Goal: Task Accomplishment & Management: Manage account settings

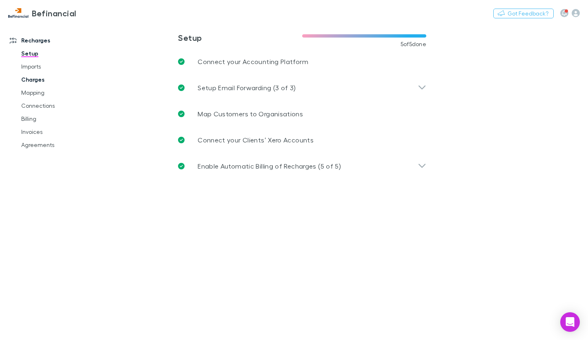
click at [37, 78] on link "Charges" at bounding box center [59, 79] width 93 height 13
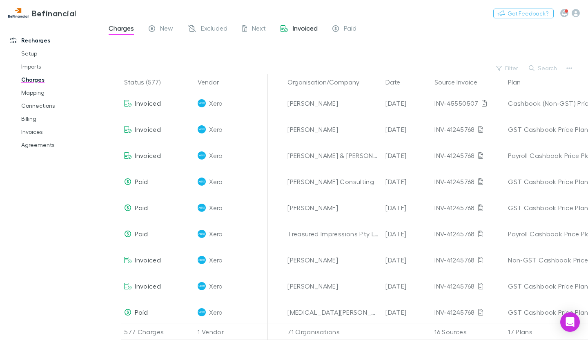
click at [303, 25] on span "Invoiced" at bounding box center [305, 29] width 25 height 11
click at [33, 103] on link "Connections" at bounding box center [59, 105] width 93 height 13
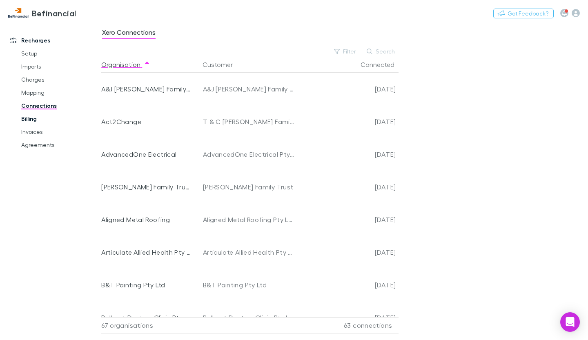
click at [29, 123] on link "Billing" at bounding box center [59, 118] width 93 height 13
click at [34, 116] on link "Billing" at bounding box center [59, 118] width 93 height 13
click at [36, 129] on link "Invoices" at bounding box center [59, 131] width 93 height 13
click at [36, 133] on link "Invoices" at bounding box center [59, 131] width 93 height 13
click at [36, 124] on link "Billing" at bounding box center [59, 118] width 93 height 13
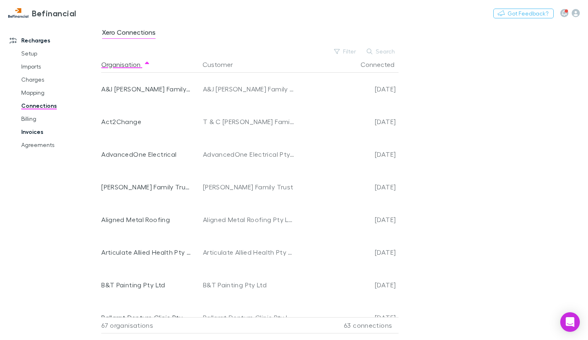
click at [32, 132] on link "Invoices" at bounding box center [59, 131] width 93 height 13
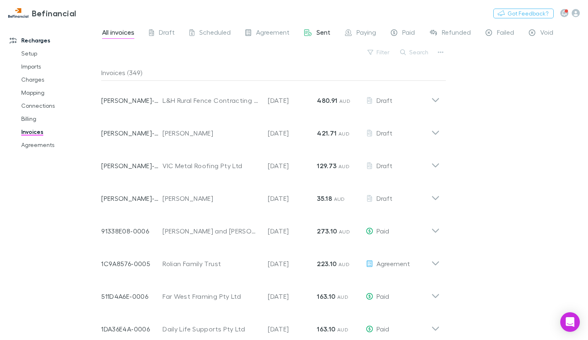
click at [316, 31] on span "Sent" at bounding box center [323, 33] width 14 height 11
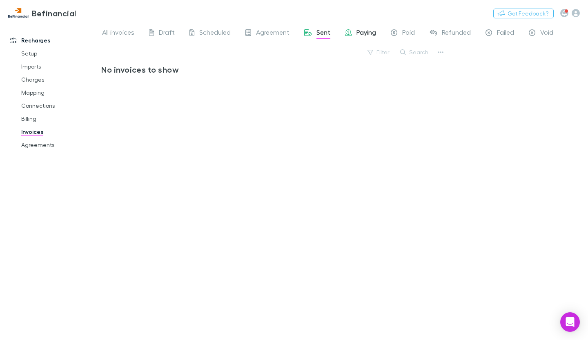
click at [360, 32] on span "Paying" at bounding box center [366, 33] width 20 height 11
click at [215, 35] on span "Scheduled" at bounding box center [214, 33] width 31 height 11
click at [109, 30] on span "All invoices" at bounding box center [118, 33] width 32 height 11
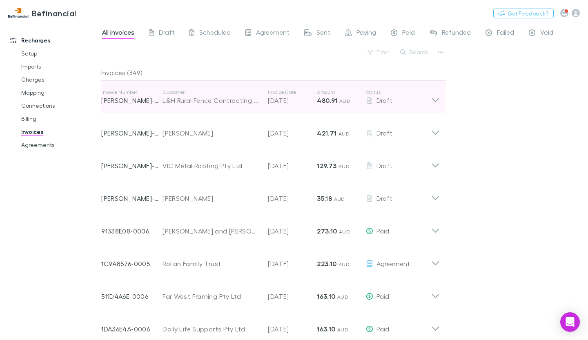
click at [436, 95] on icon at bounding box center [435, 97] width 9 height 16
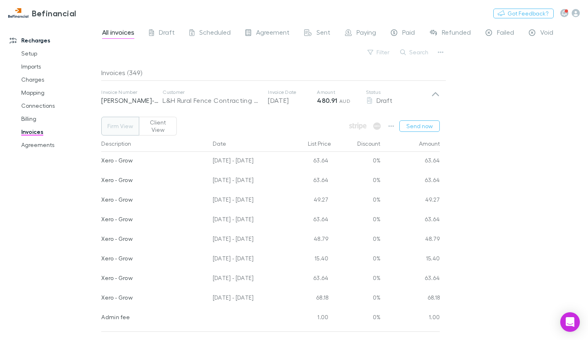
click at [505, 107] on div "All invoices Draft Scheduled Agreement Sent Paying Paid Refunded Failed Void Fi…" at bounding box center [344, 181] width 486 height 317
click at [504, 172] on div "All invoices Draft Scheduled Agreement Sent Paying Paid Refunded Failed Void Fi…" at bounding box center [344, 181] width 486 height 317
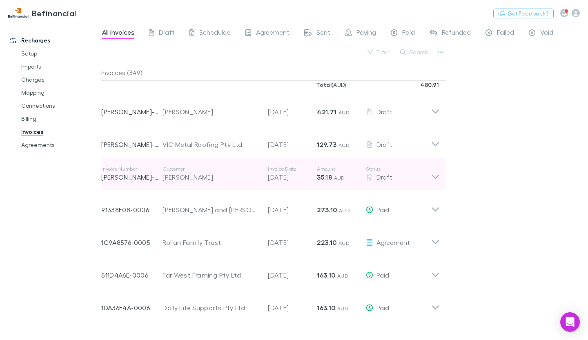
scroll to position [245, 0]
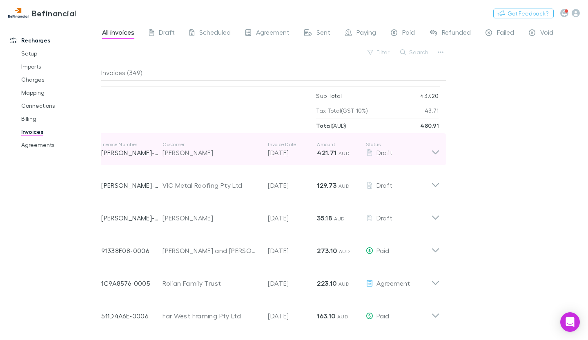
click at [440, 142] on div "Invoice Number [PERSON_NAME]-0354 Customer [PERSON_NAME] Invoice Date [DATE] Am…" at bounding box center [270, 149] width 351 height 33
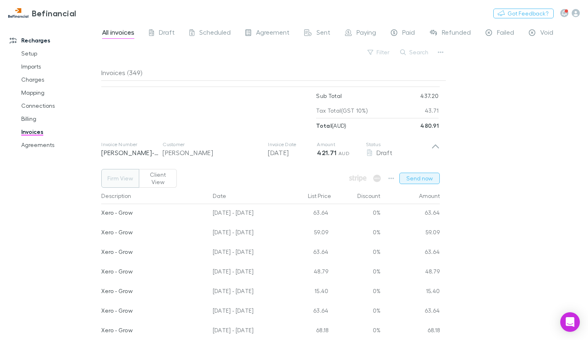
click at [420, 173] on button "Send now" at bounding box center [419, 178] width 40 height 11
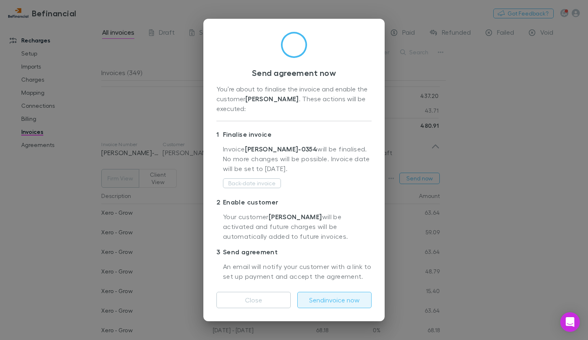
click at [323, 298] on button "Send invoice now" at bounding box center [334, 300] width 74 height 16
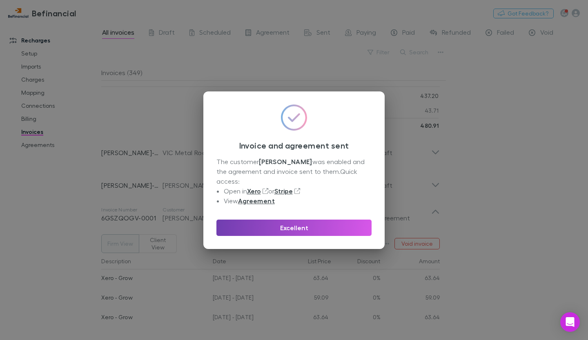
click at [318, 221] on button "Excellent" at bounding box center [293, 228] width 155 height 16
drag, startPoint x: 318, startPoint y: 221, endPoint x: 314, endPoint y: 222, distance: 4.3
click at [318, 221] on div "Invoice Number 6GSZQOGV-0001 Customer [PERSON_NAME] Invoice Date [DATE] Amount …" at bounding box center [266, 214] width 330 height 29
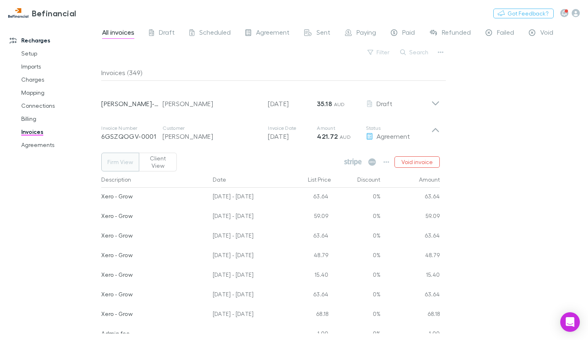
scroll to position [82, 0]
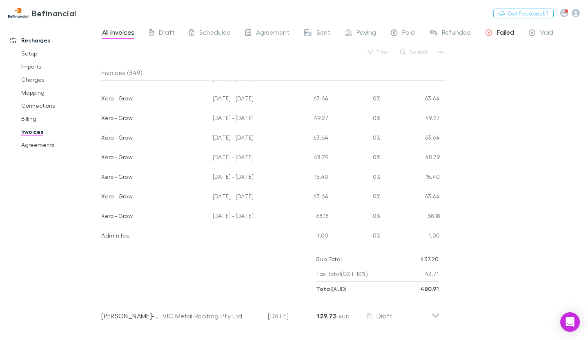
click at [503, 34] on span "Failed" at bounding box center [505, 33] width 17 height 11
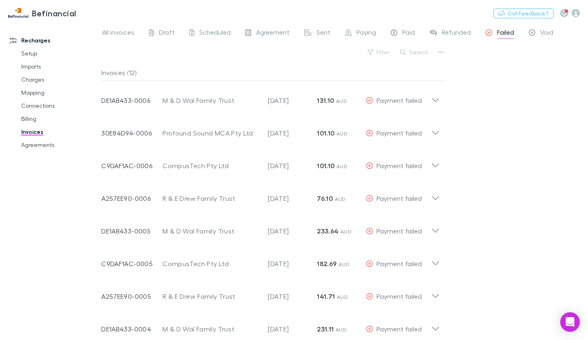
click at [502, 31] on span "Failed" at bounding box center [505, 33] width 17 height 11
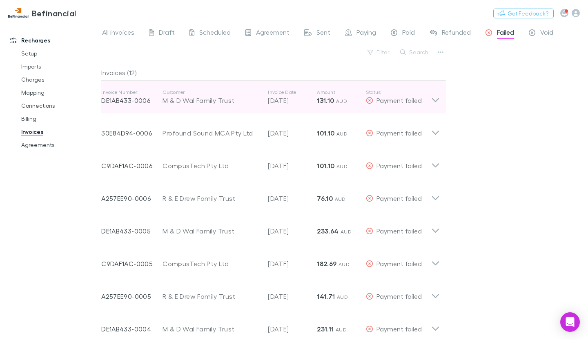
click at [438, 96] on icon at bounding box center [435, 97] width 9 height 16
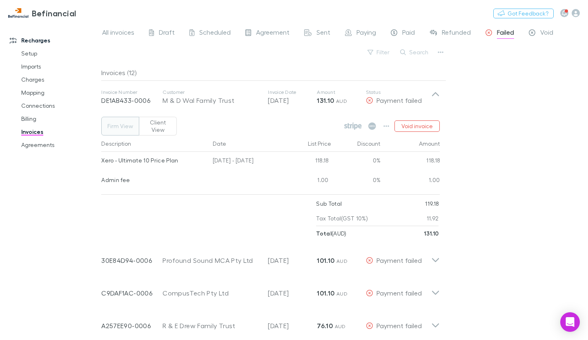
click at [549, 168] on div "All invoices Draft Scheduled Agreement Sent Paying Paid Refunded Failed Void Fi…" at bounding box center [344, 181] width 486 height 317
click at [38, 76] on link "Charges" at bounding box center [59, 79] width 93 height 13
click at [38, 79] on link "Charges" at bounding box center [59, 79] width 93 height 13
click at [38, 77] on link "Charges" at bounding box center [59, 79] width 93 height 13
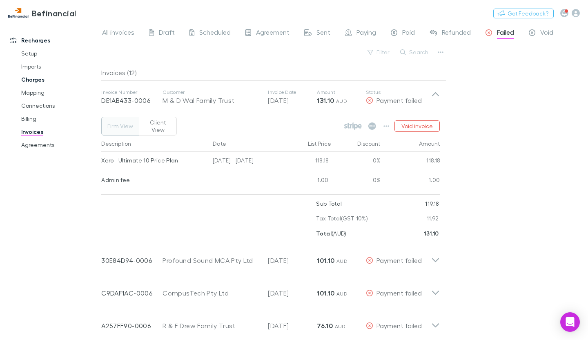
click at [38, 77] on link "Charges" at bounding box center [59, 79] width 93 height 13
click at [39, 77] on link "Charges" at bounding box center [59, 79] width 93 height 13
click at [38, 80] on link "Charges" at bounding box center [59, 79] width 93 height 13
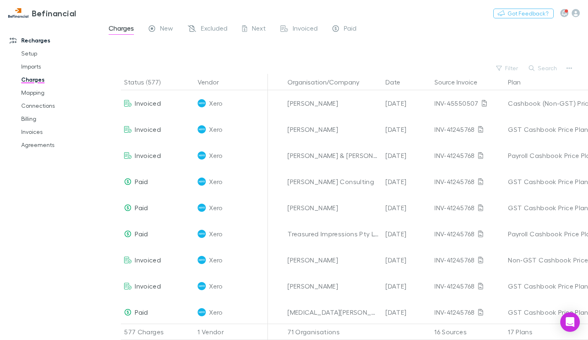
click at [39, 38] on link "Recharges" at bounding box center [54, 40] width 104 height 13
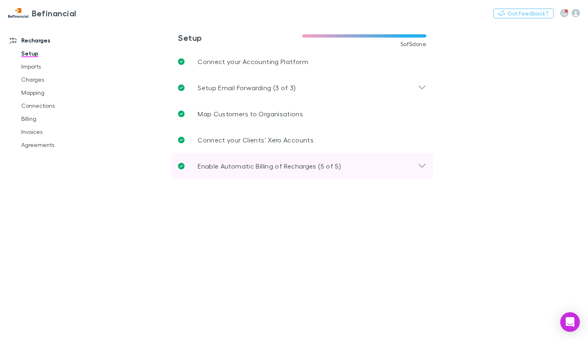
click at [418, 168] on icon at bounding box center [422, 166] width 9 height 10
